Goal: Information Seeking & Learning: Learn about a topic

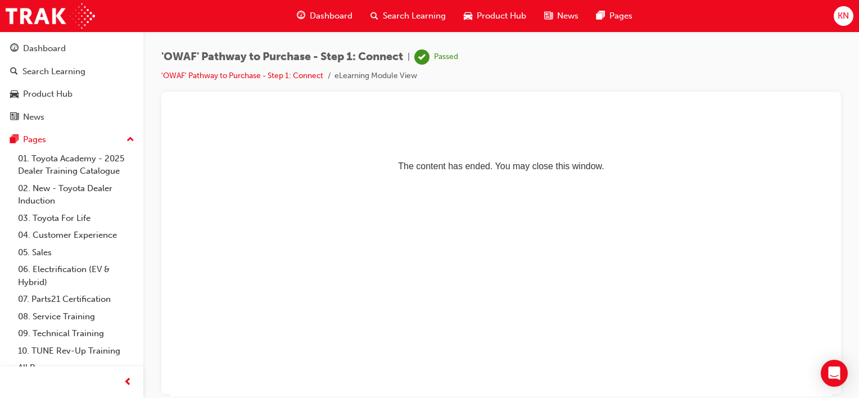
drag, startPoint x: 0, startPoint y: 0, endPoint x: 399, endPoint y: 14, distance: 399.4
click at [399, 14] on span "Search Learning" at bounding box center [414, 16] width 63 height 13
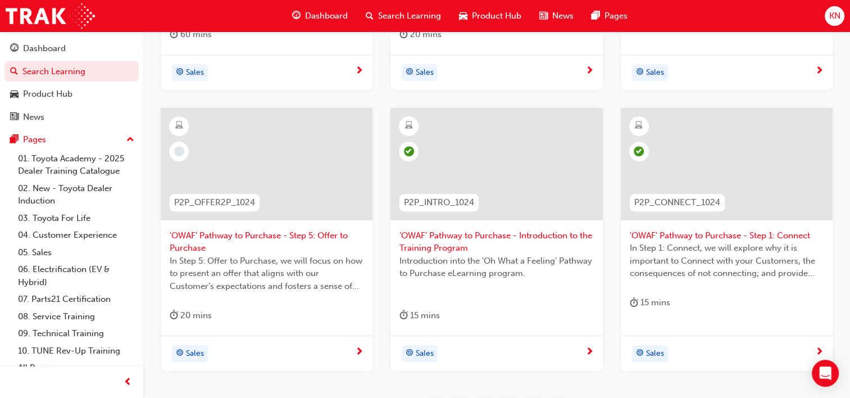
scroll to position [544, 0]
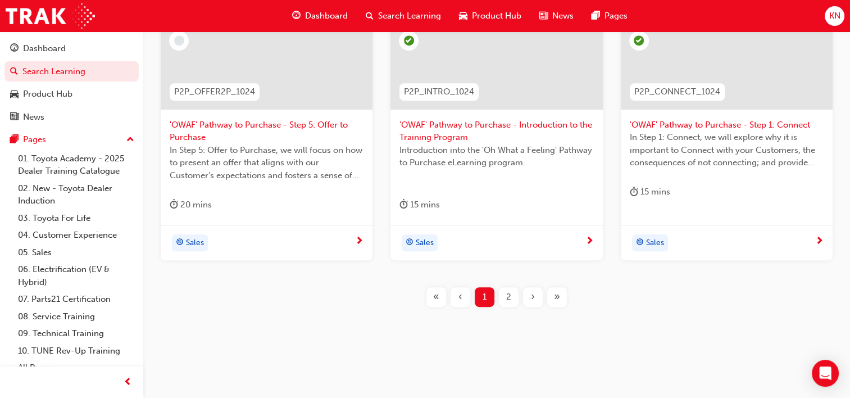
click at [509, 291] on span "2" at bounding box center [508, 297] width 5 height 13
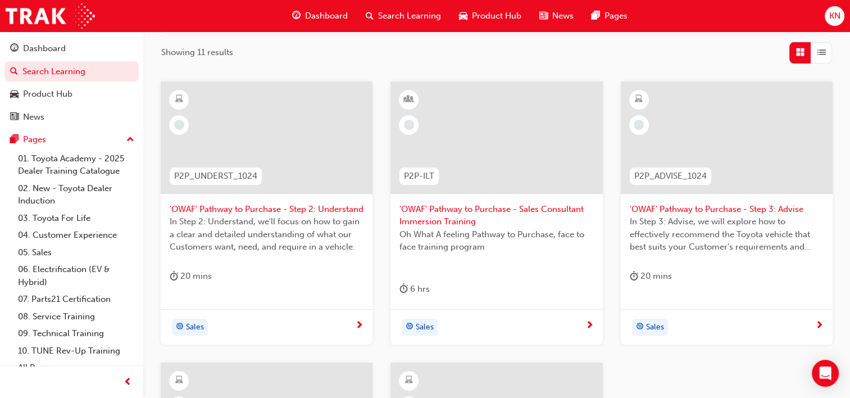
scroll to position [180, 0]
click at [265, 215] on span "'OWAF' Pathway to Purchase - Step 2: Understand" at bounding box center [267, 208] width 194 height 13
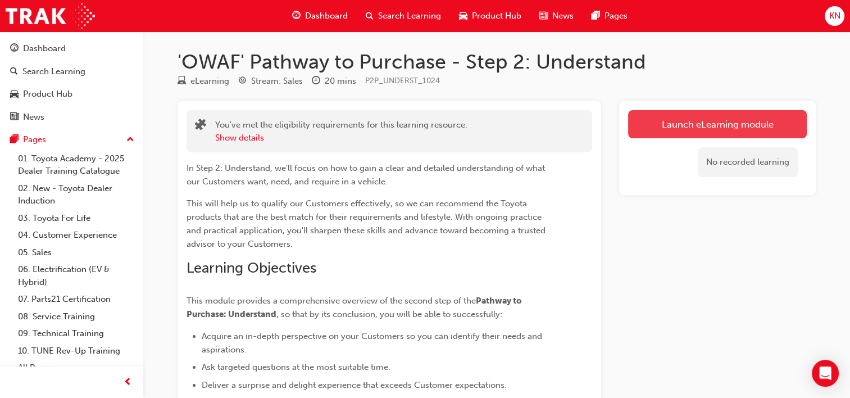
click at [681, 128] on link "Launch eLearning module" at bounding box center [717, 124] width 179 height 28
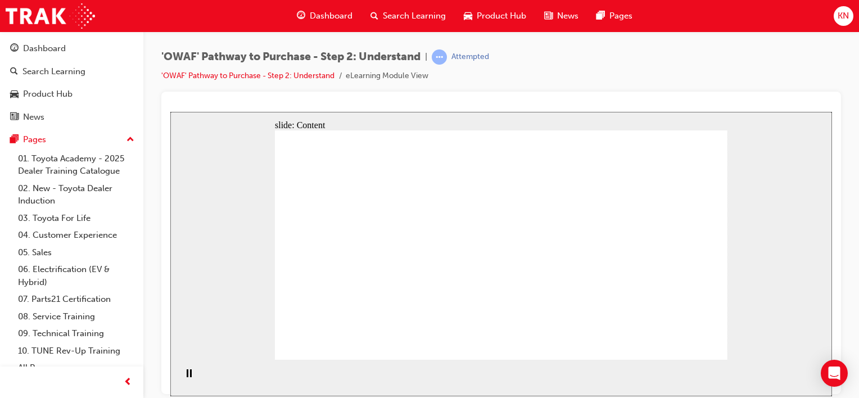
drag, startPoint x: 460, startPoint y: 269, endPoint x: 761, endPoint y: 329, distance: 306.7
click at [761, 329] on div "slide: Content Rectangle 1 Rectangle 2 Rectangle 1 Mastering effective question…" at bounding box center [501, 253] width 662 height 284
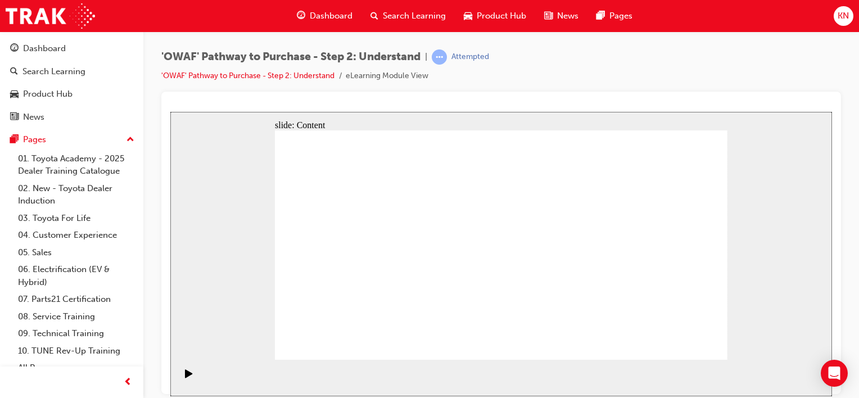
drag, startPoint x: 617, startPoint y: 262, endPoint x: 617, endPoint y: 298, distance: 36.5
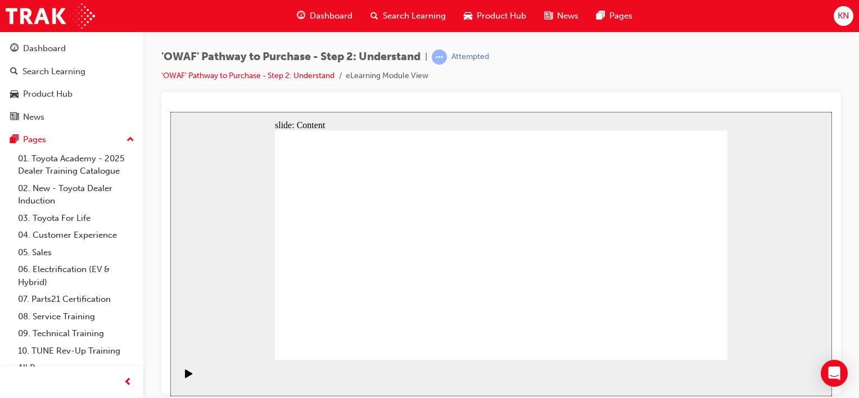
drag, startPoint x: 617, startPoint y: 298, endPoint x: 700, endPoint y: 347, distance: 95.7
